Goal: Task Accomplishment & Management: Use online tool/utility

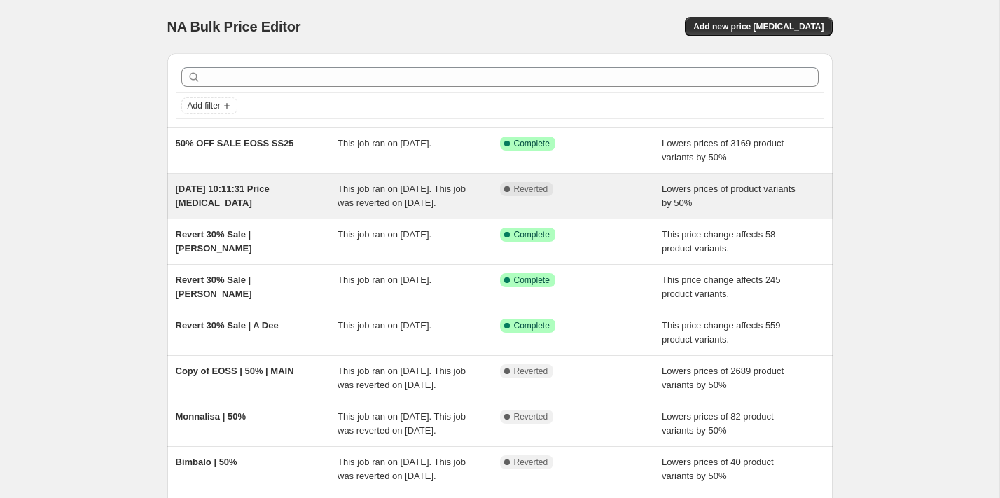
scroll to position [27, 0]
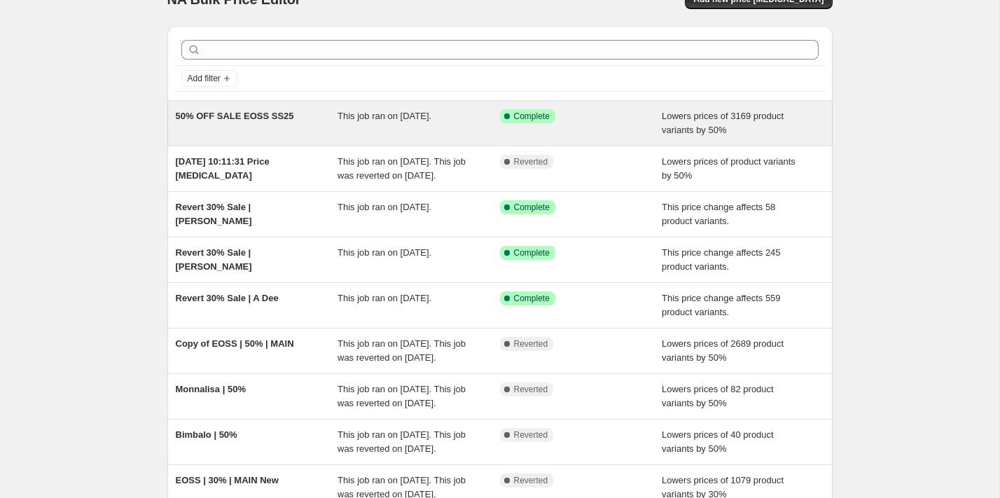
click at [272, 120] on span "50% OFF SALE EOSS SS25" at bounding box center [235, 116] width 118 height 11
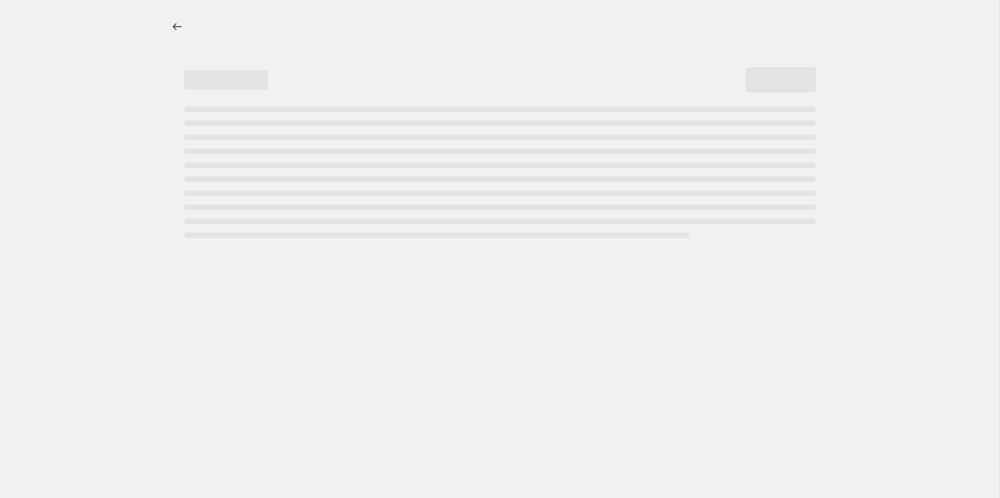
select select "percentage"
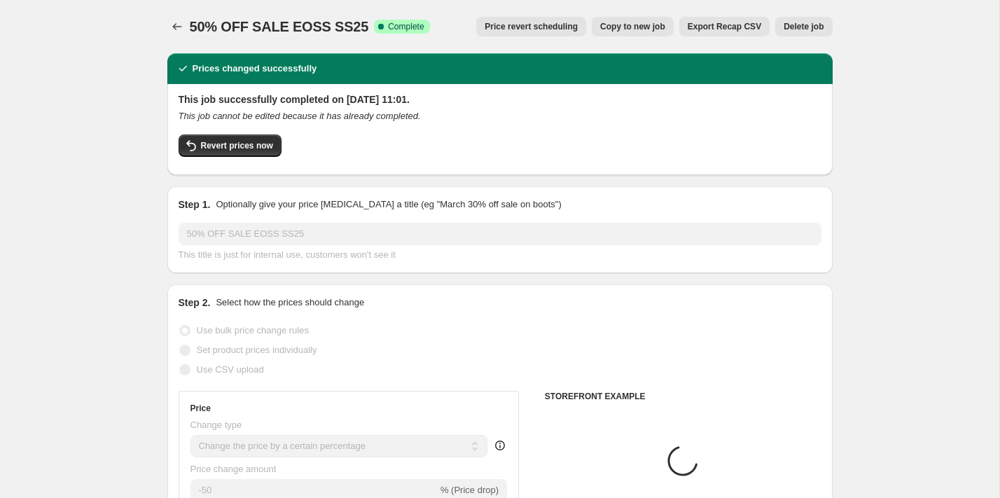
select select "tag"
click at [518, 27] on span "Price revert scheduling" at bounding box center [531, 26] width 93 height 11
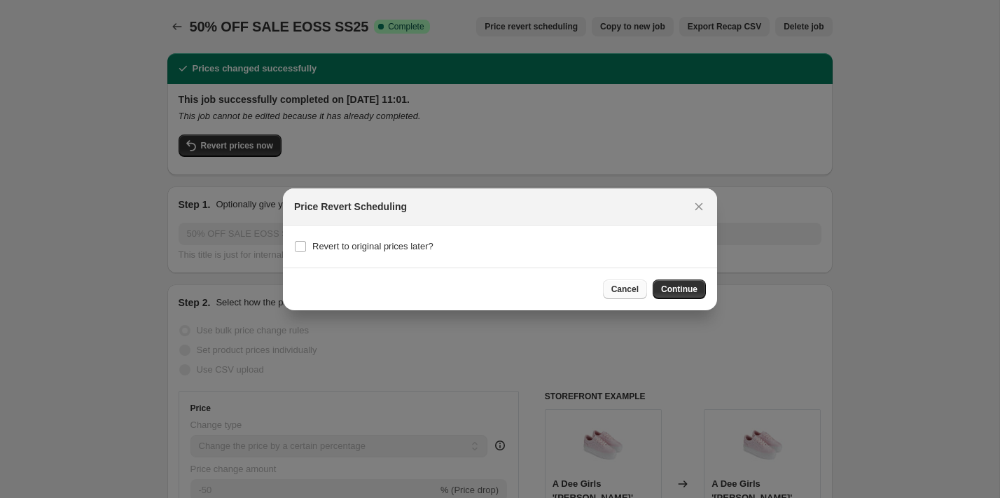
click at [625, 288] on span "Cancel" at bounding box center [624, 289] width 27 height 11
